Goal: Task Accomplishment & Management: Manage account settings

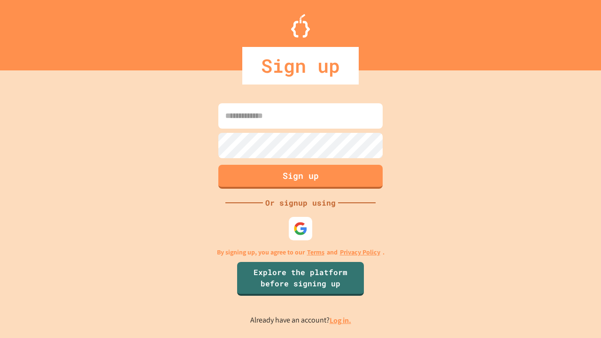
click at [341, 320] on link "Log in." at bounding box center [341, 321] width 22 height 10
